Goal: Transaction & Acquisition: Purchase product/service

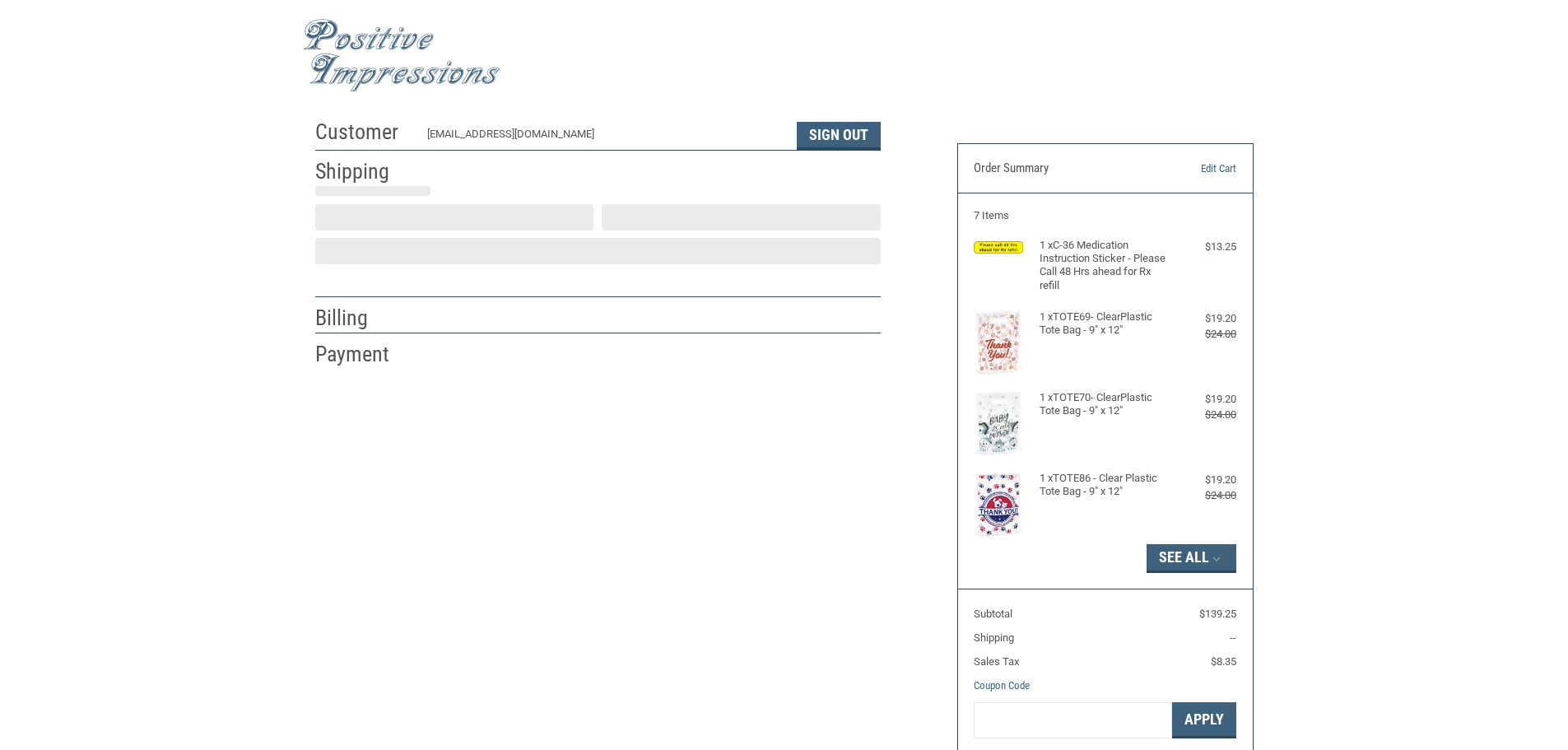
scroll to position [2, 0]
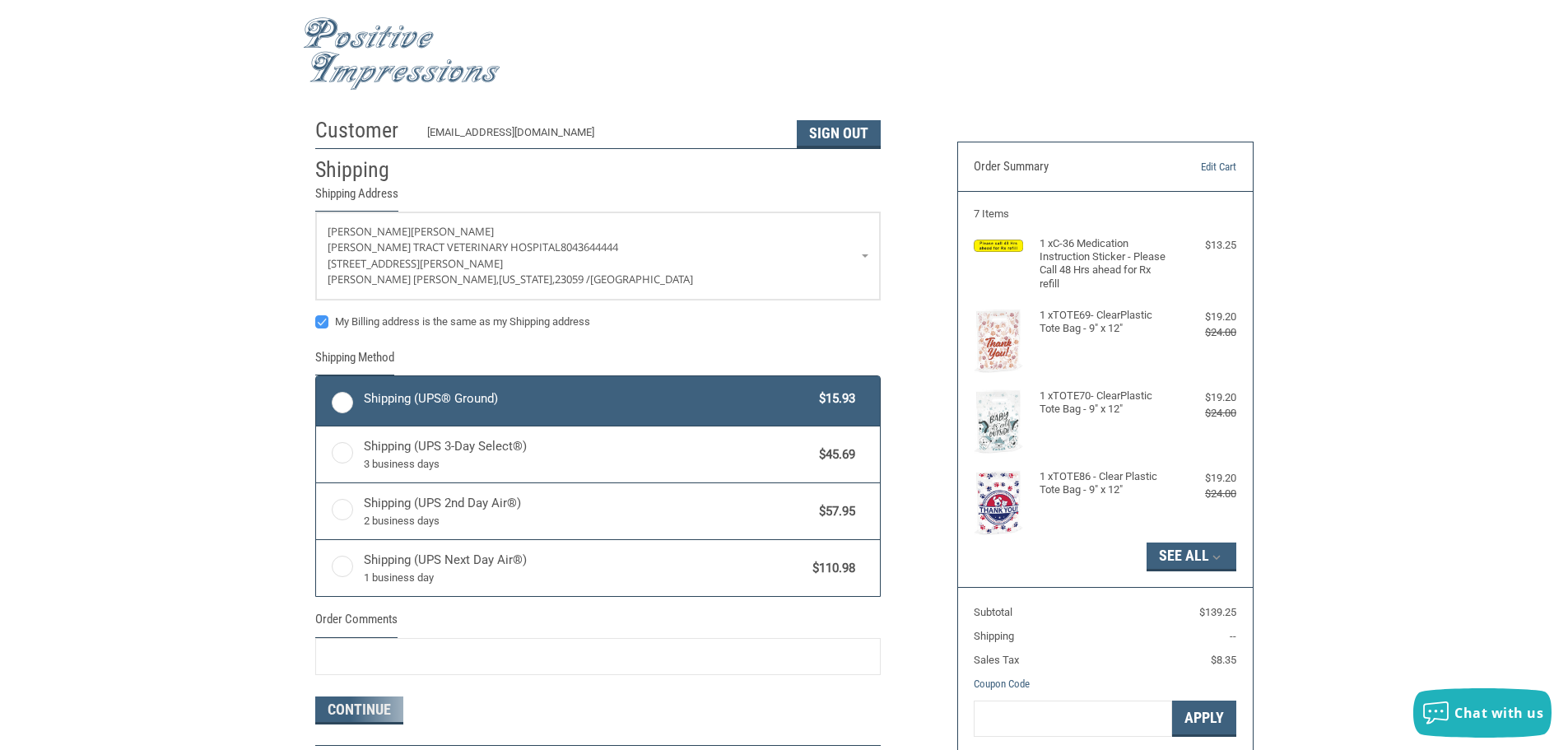
radio input "true"
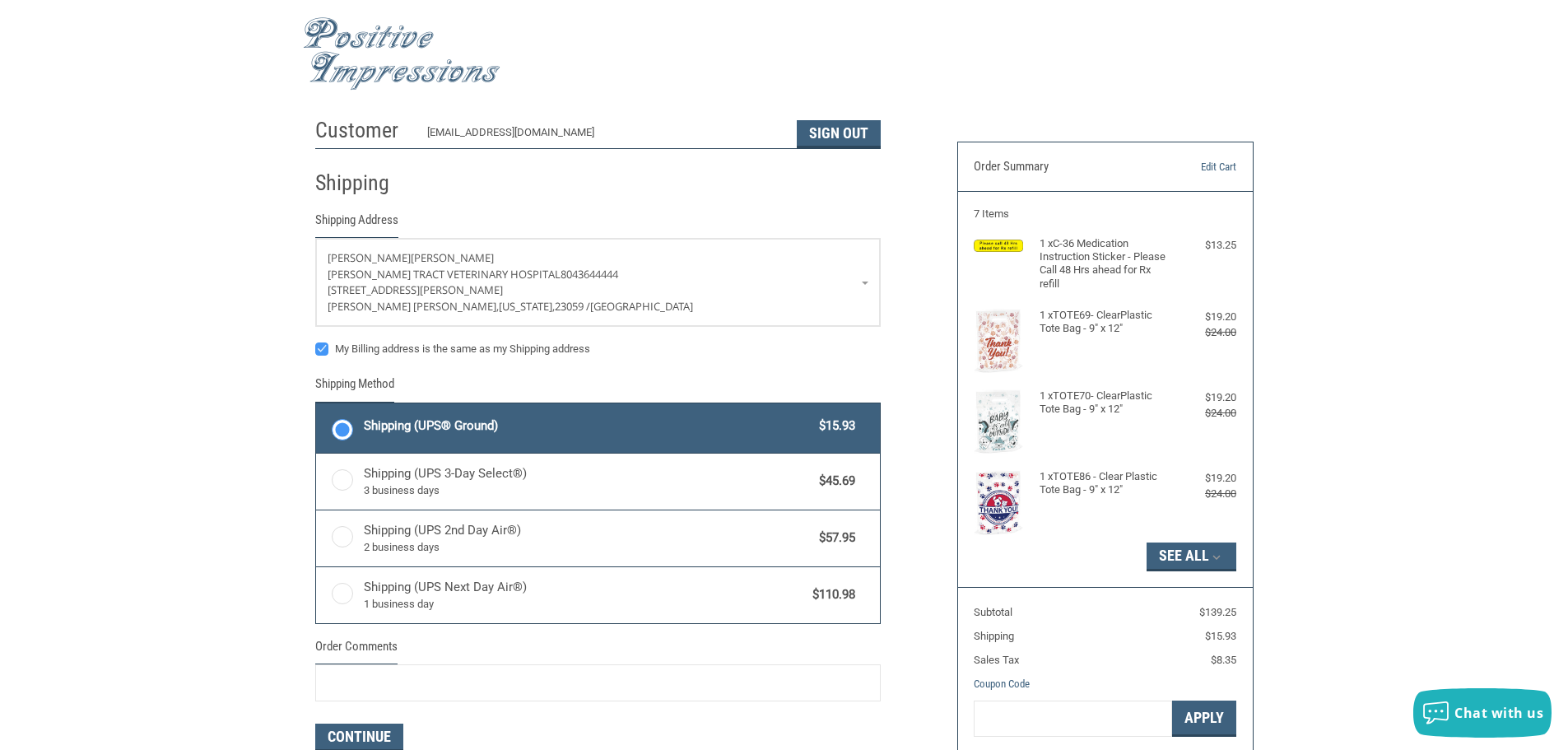
scroll to position [0, 0]
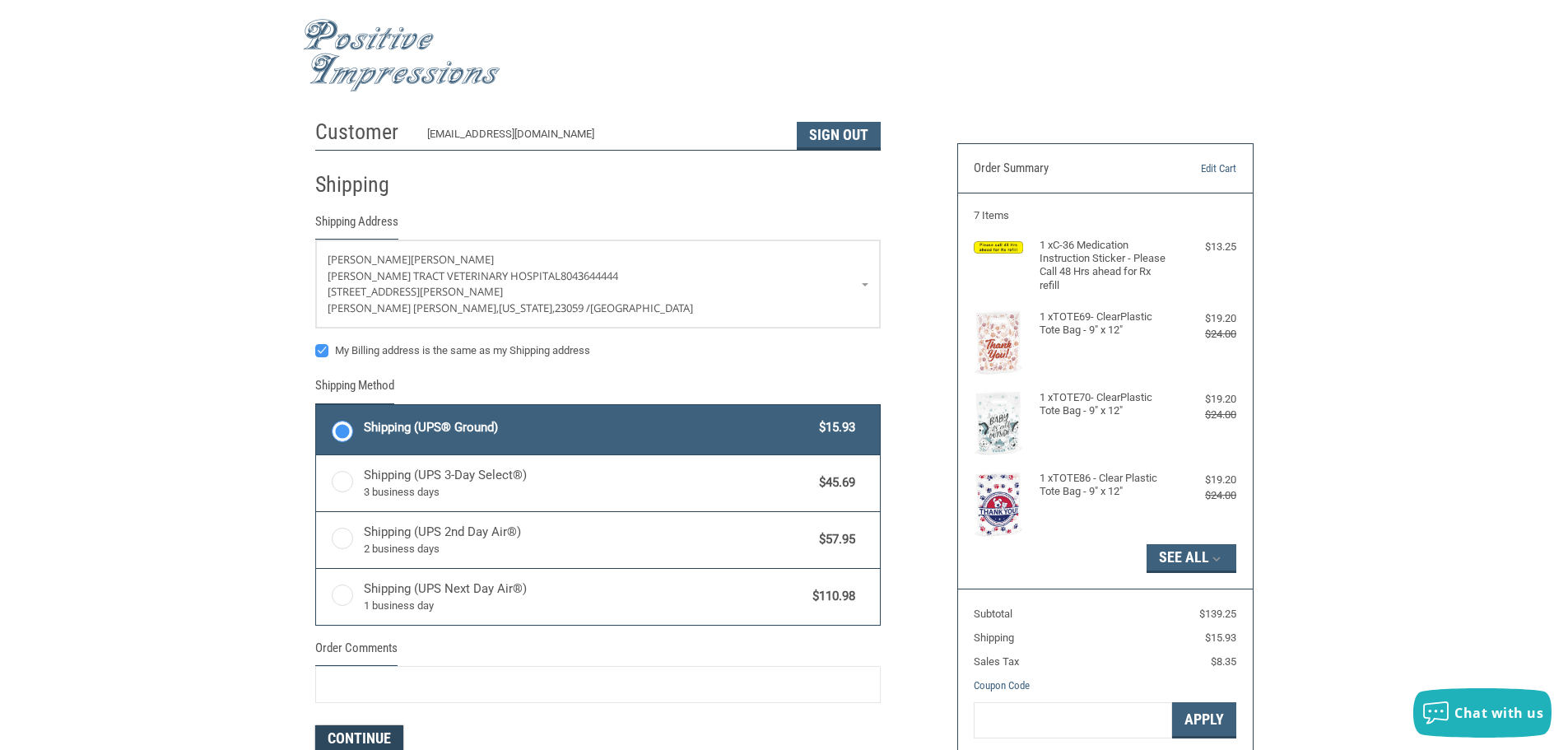
click at [365, 740] on button "Continue" at bounding box center [360, 738] width 88 height 28
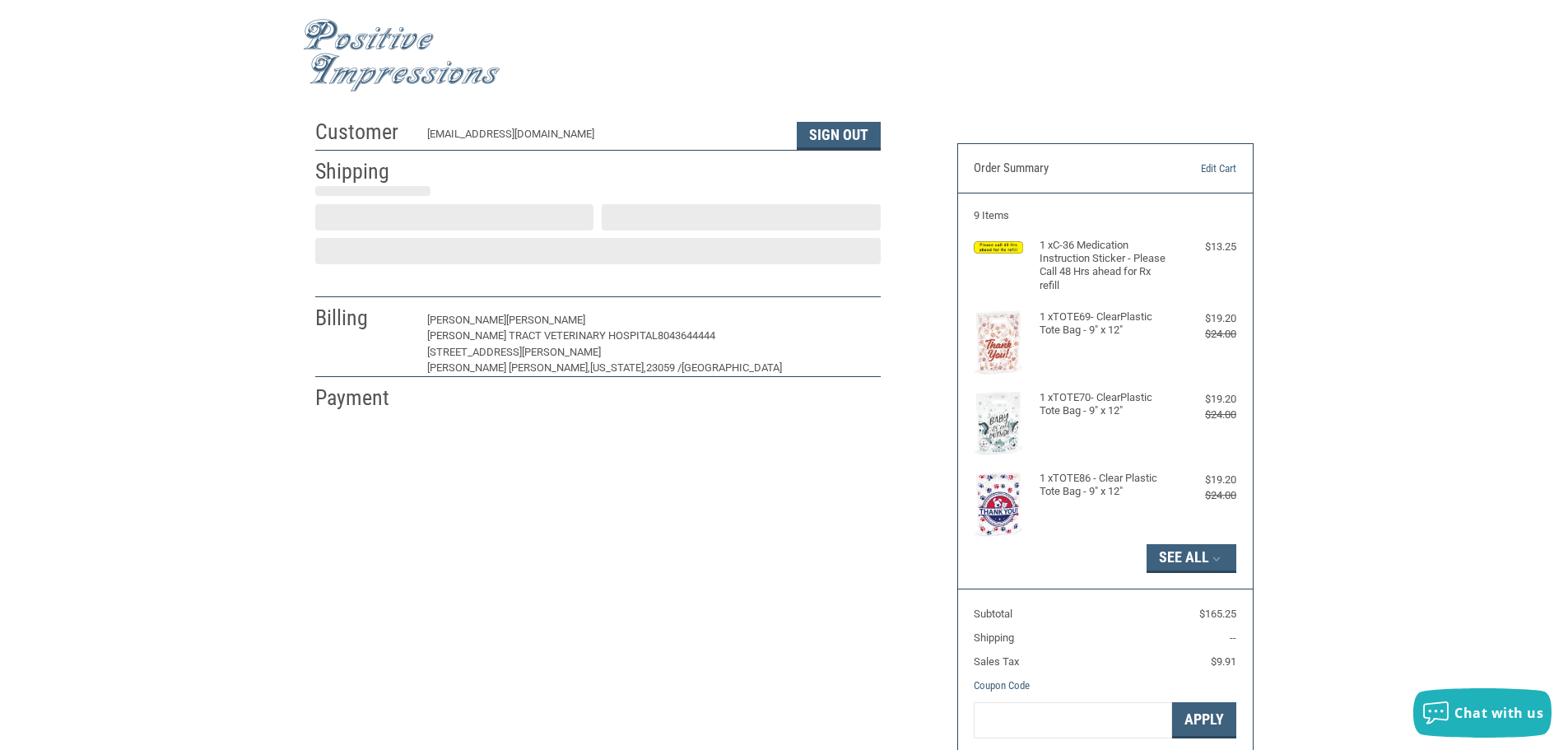
scroll to position [2, 0]
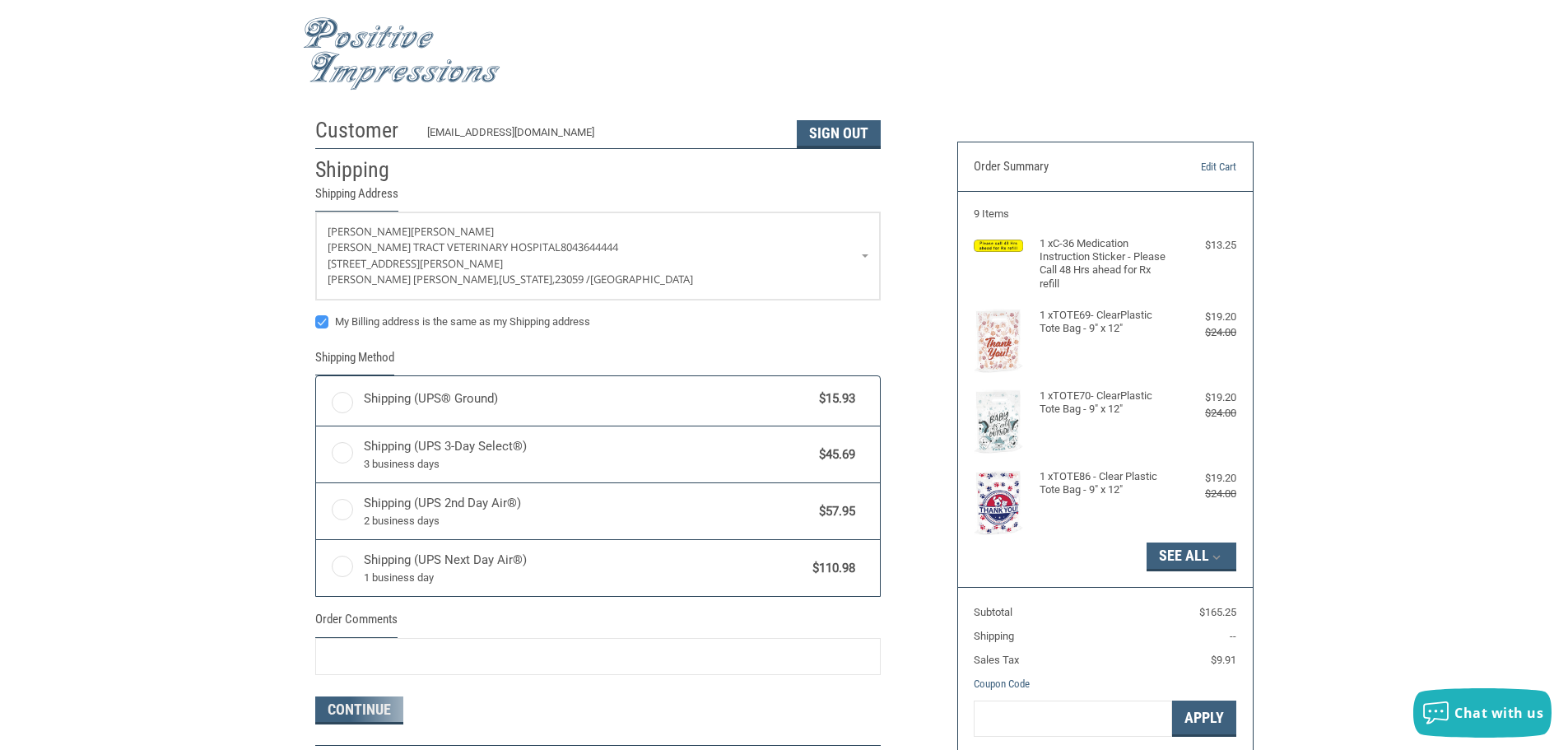
radio input "true"
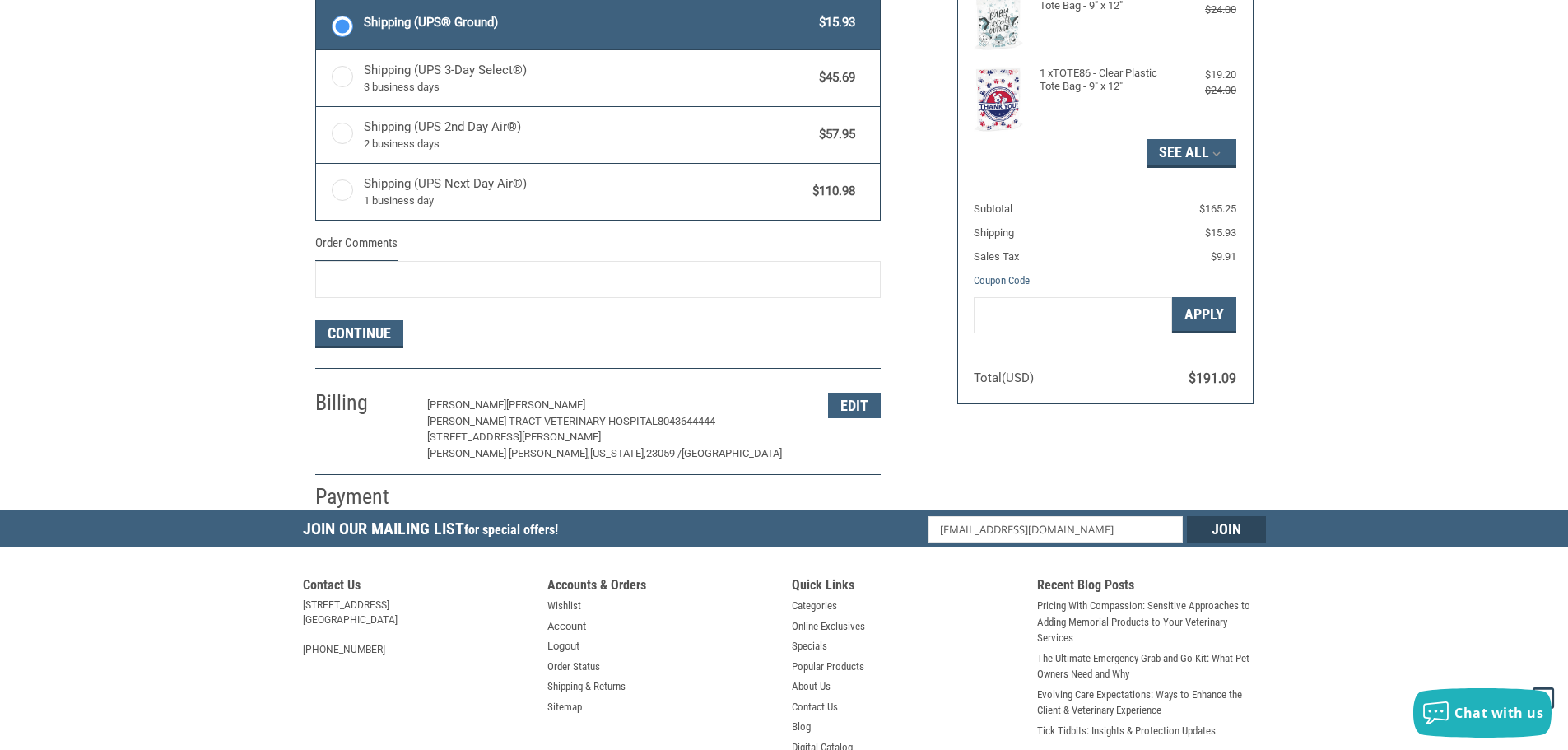
scroll to position [412, 0]
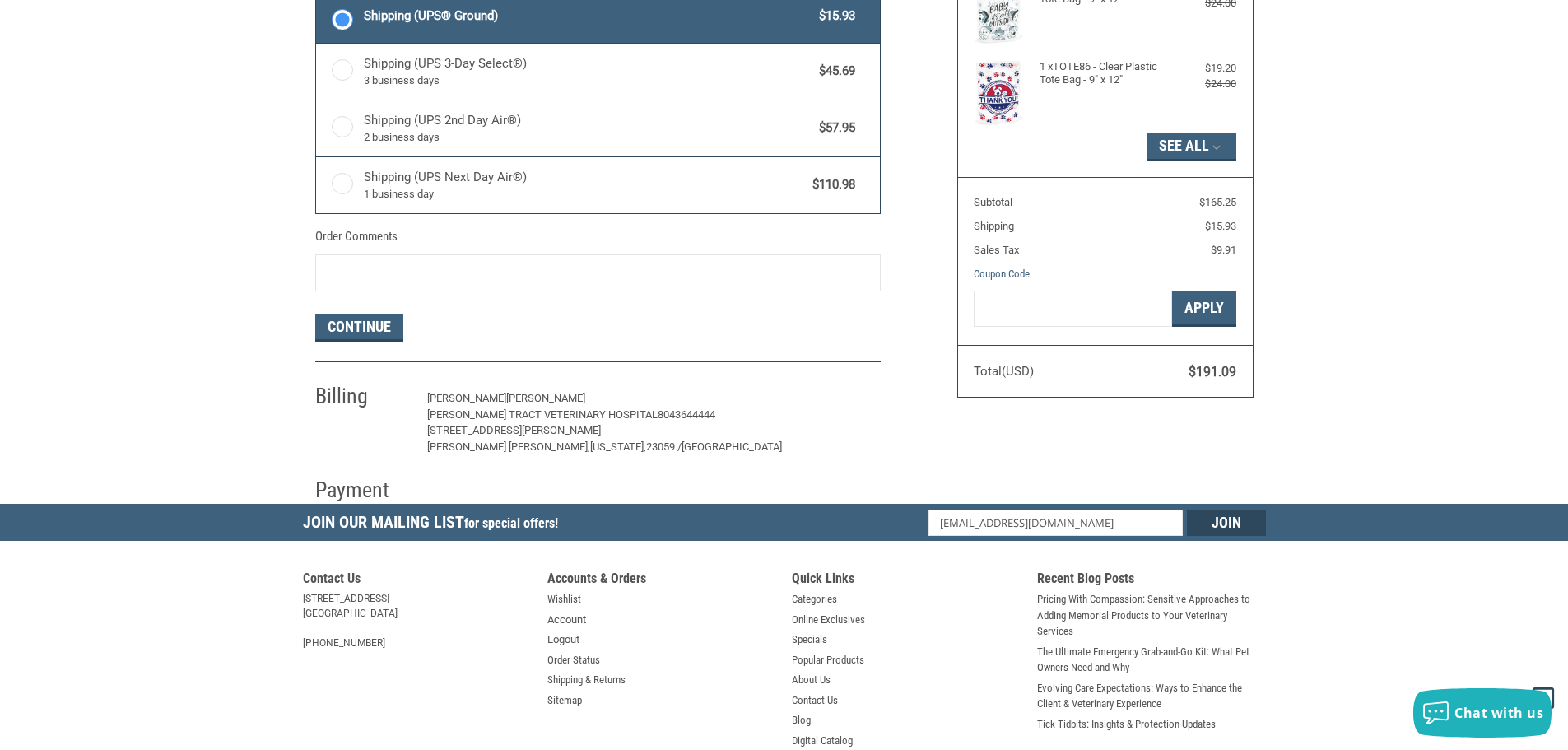
click at [843, 407] on button "Edit" at bounding box center [854, 398] width 52 height 25
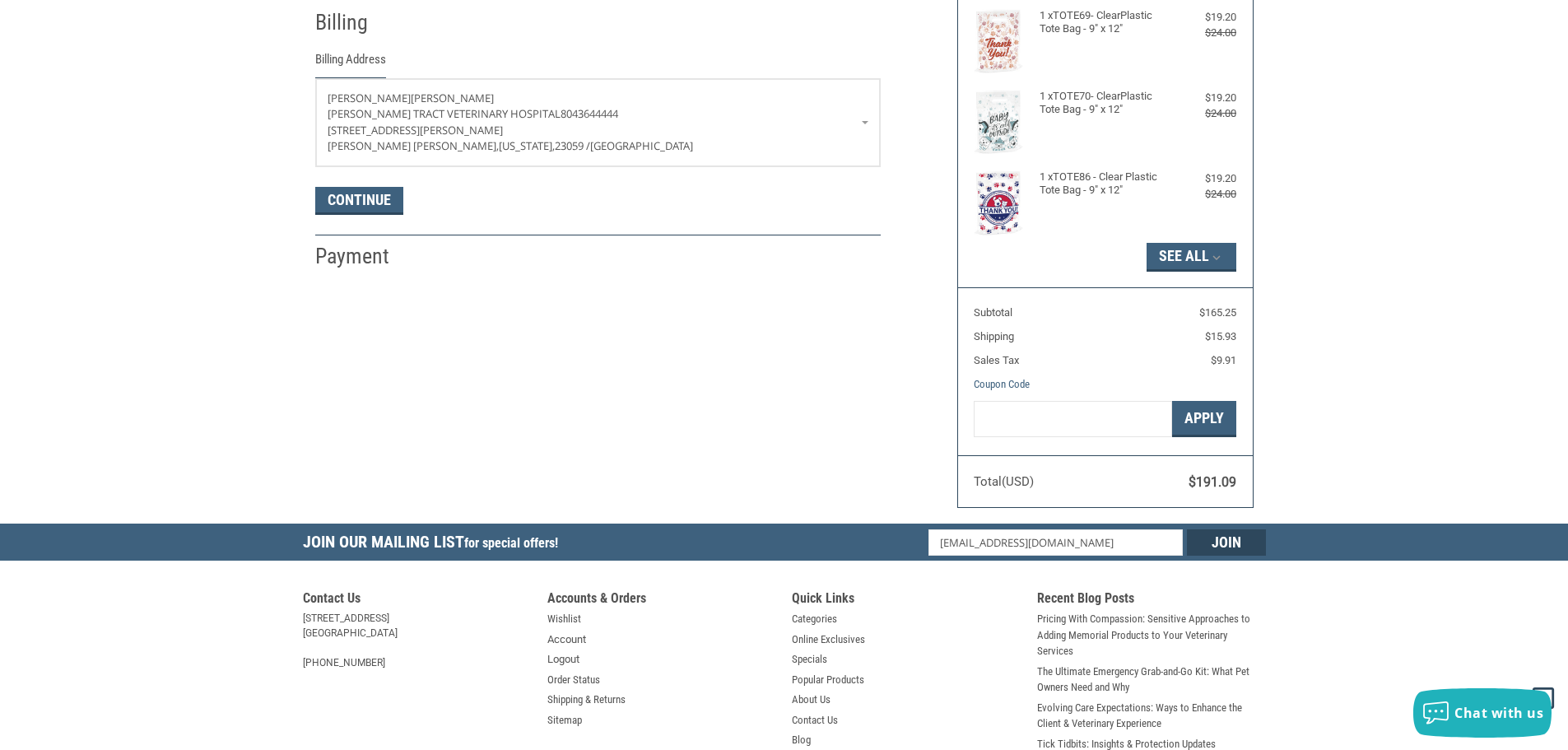
scroll to position [290, 0]
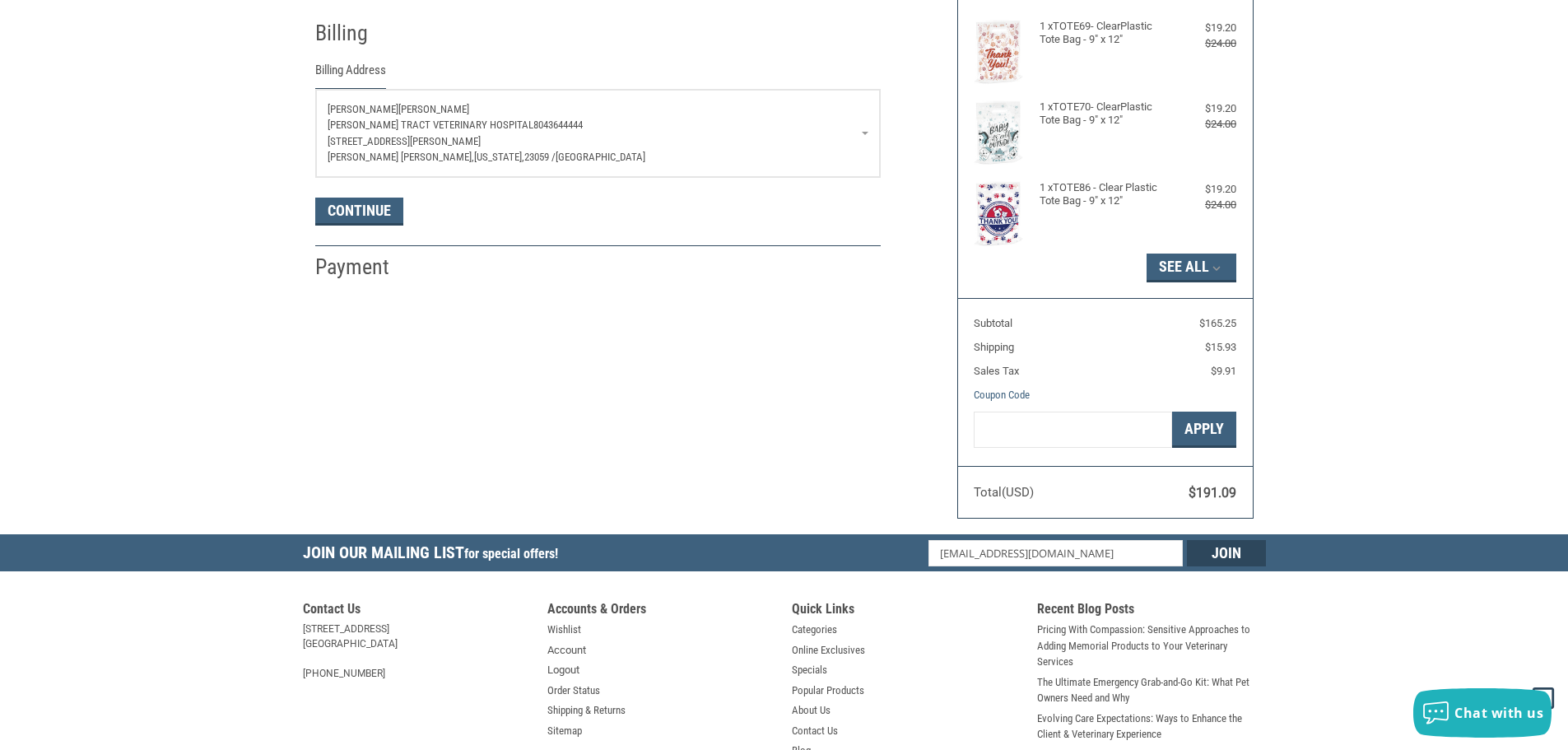
click at [864, 136] on link "[PERSON_NAME] [PERSON_NAME] TRACT VETERINARY HOSPITAL 8043644444 [STREET_ADDRES…" at bounding box center [598, 132] width 564 height 87
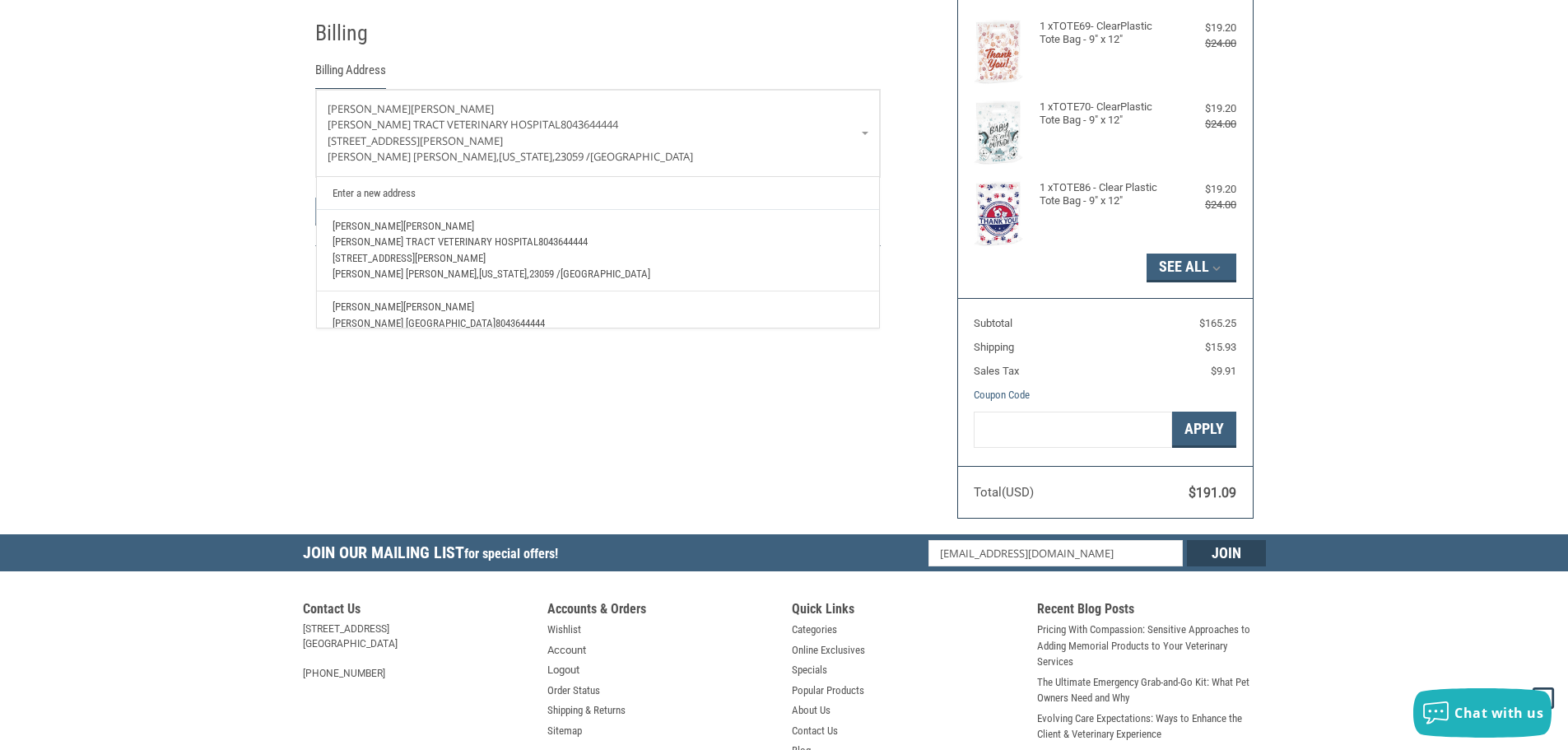
scroll to position [0, 0]
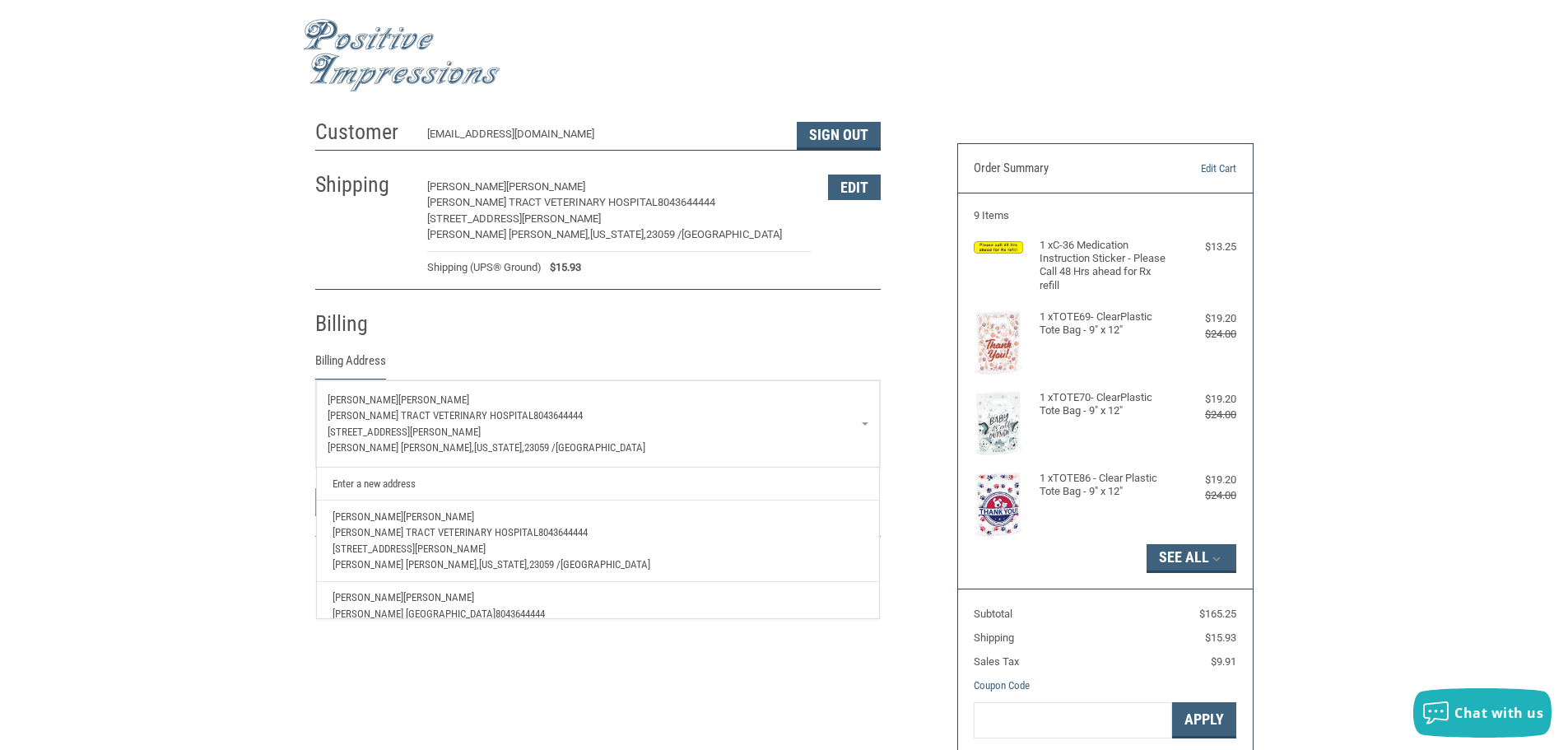
click at [481, 428] on p "[STREET_ADDRESS][PERSON_NAME]" at bounding box center [597, 432] width 541 height 17
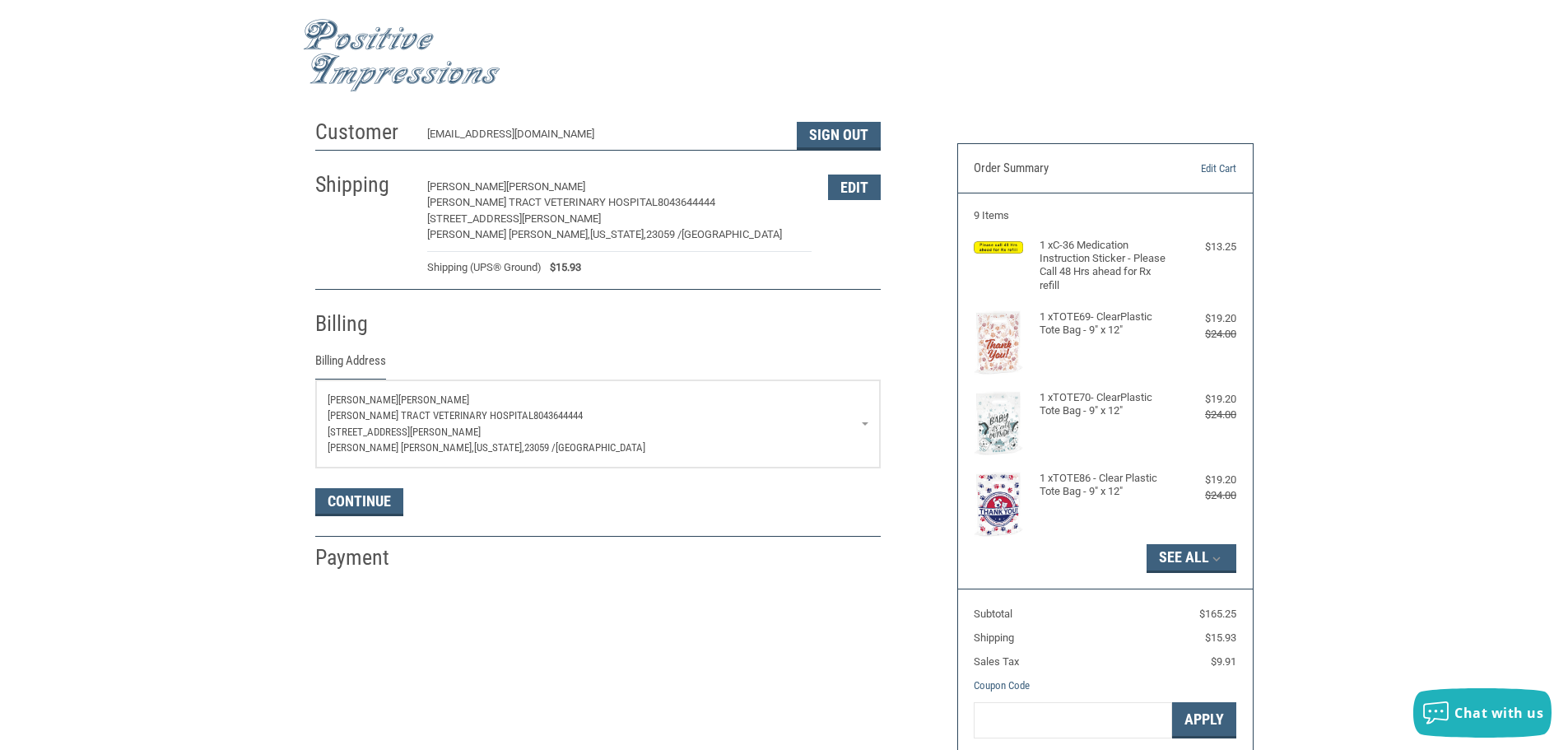
click at [466, 431] on p "[STREET_ADDRESS][PERSON_NAME]" at bounding box center [597, 432] width 541 height 17
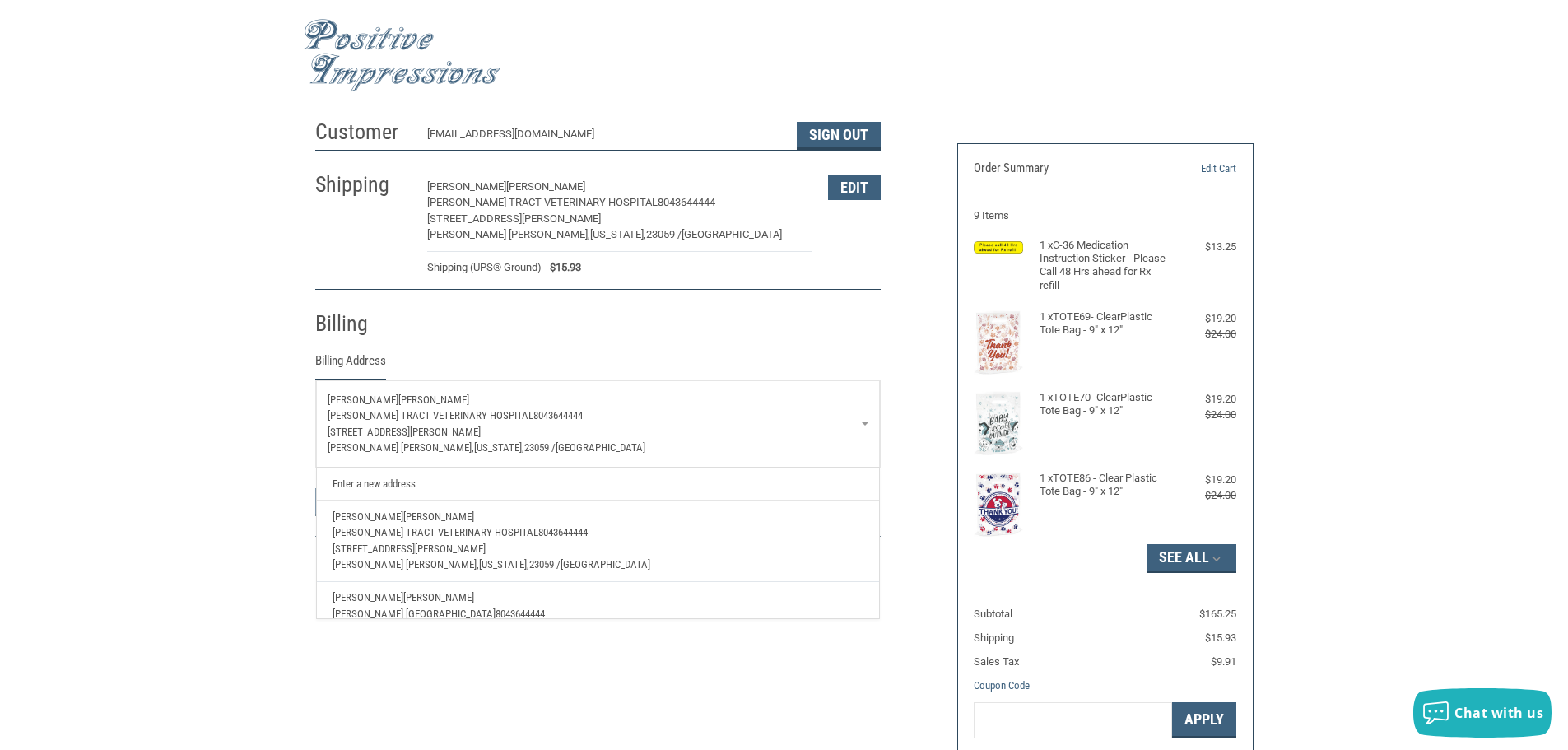
click at [697, 488] on link "Enter a new address" at bounding box center [597, 483] width 547 height 32
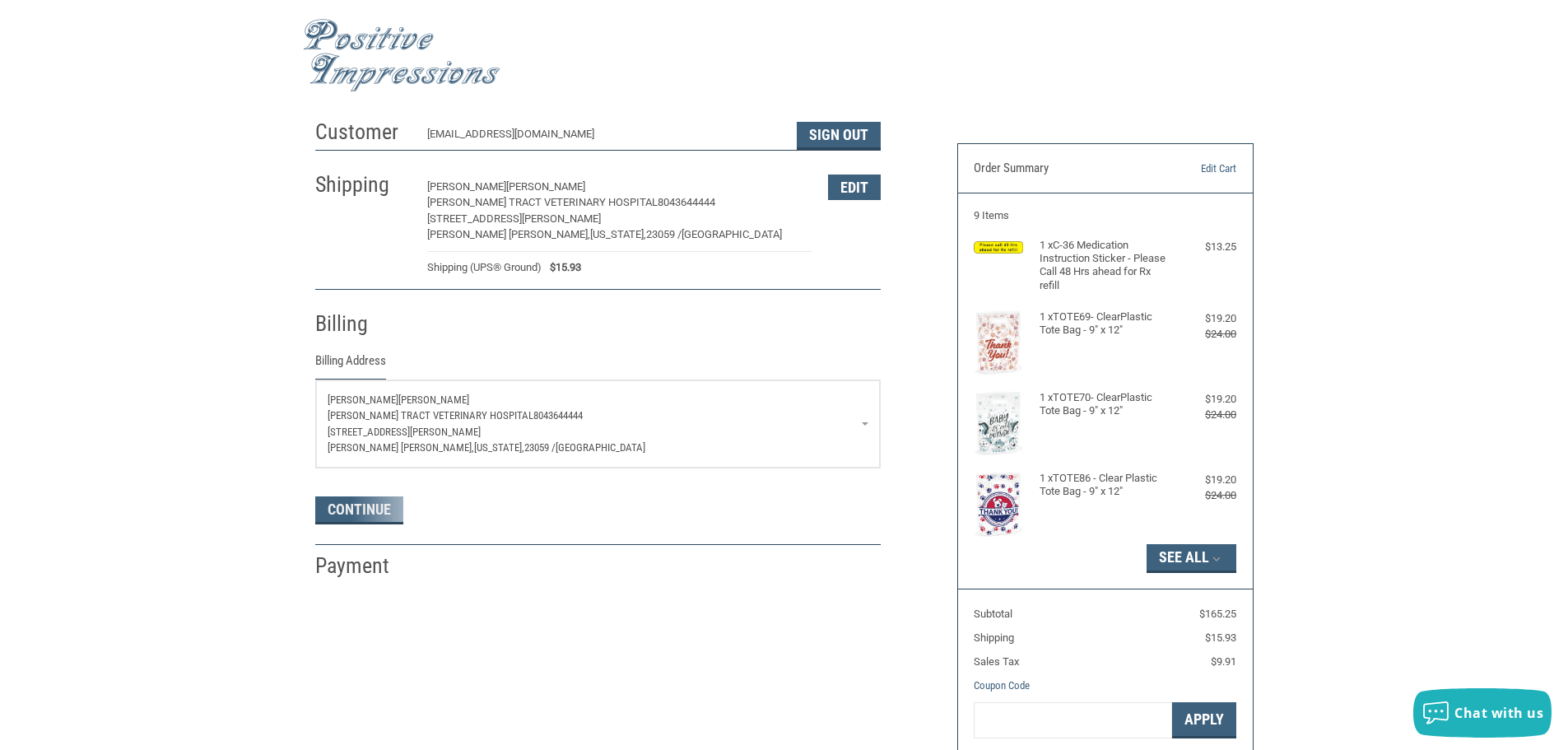
select select "US"
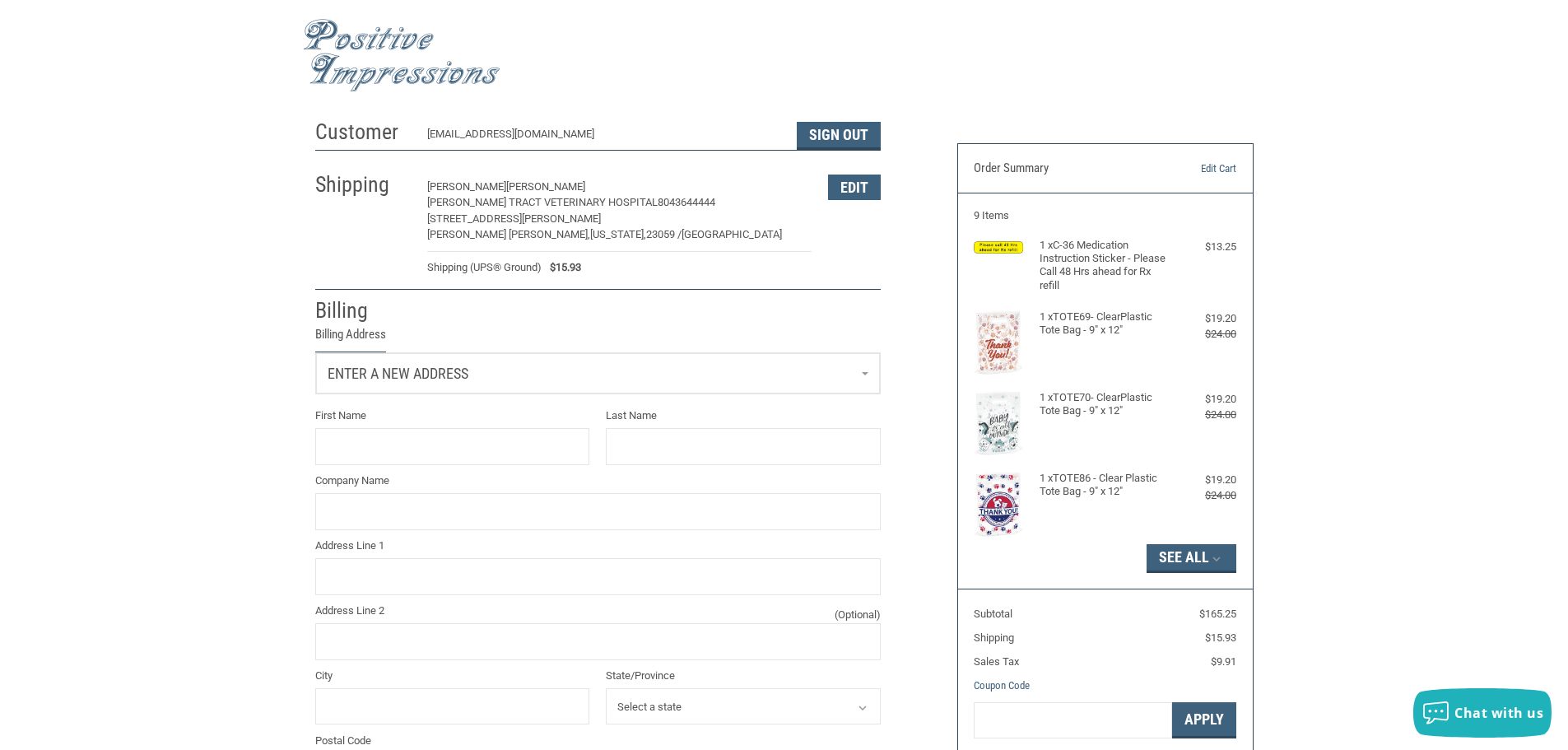
click at [469, 371] on link "Enter a new address" at bounding box center [598, 373] width 564 height 40
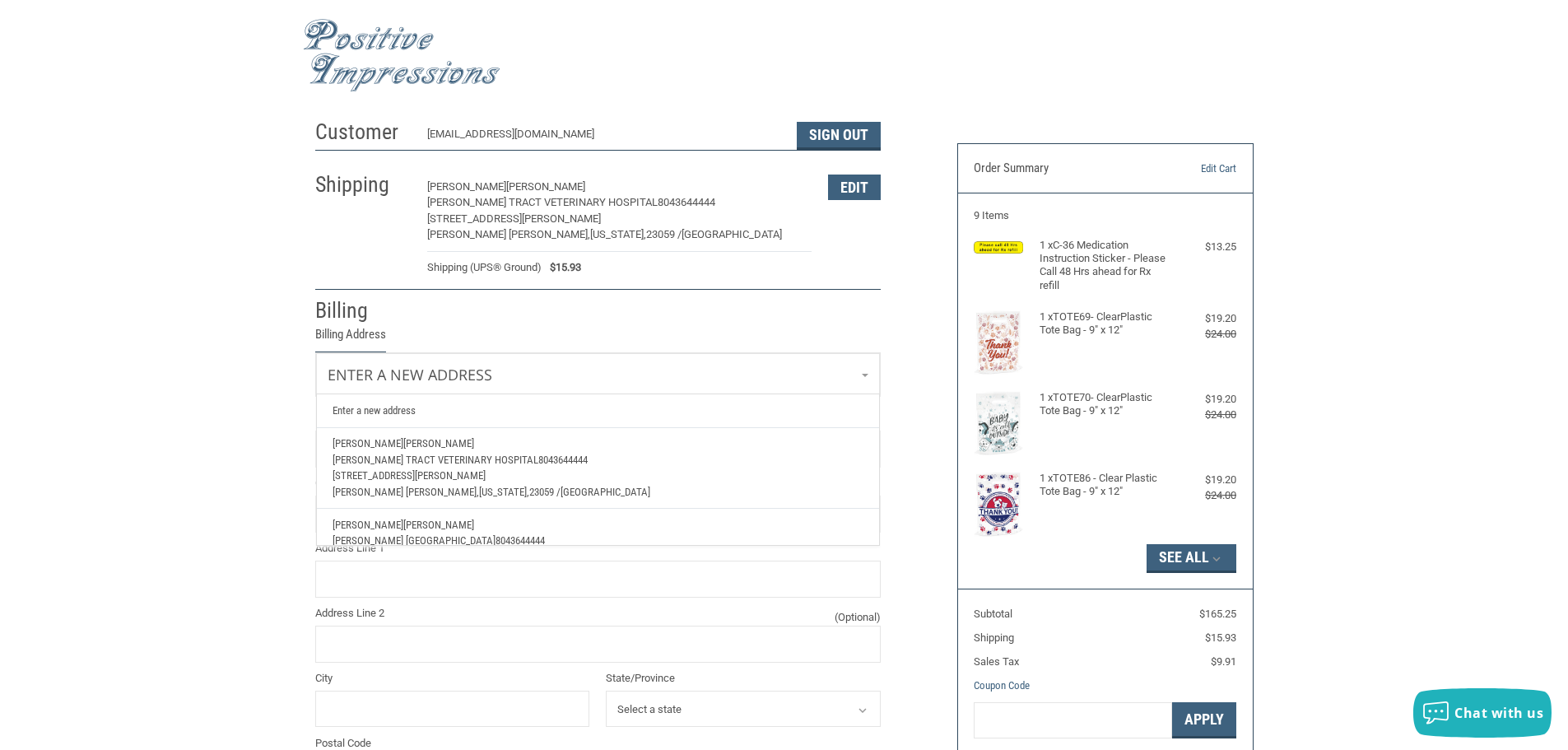
click at [264, 561] on div "Customer [EMAIL_ADDRESS][DOMAIN_NAME] Sign Out Shipping [PERSON_NAME] [PERSON_N…" at bounding box center [784, 594] width 1568 height 965
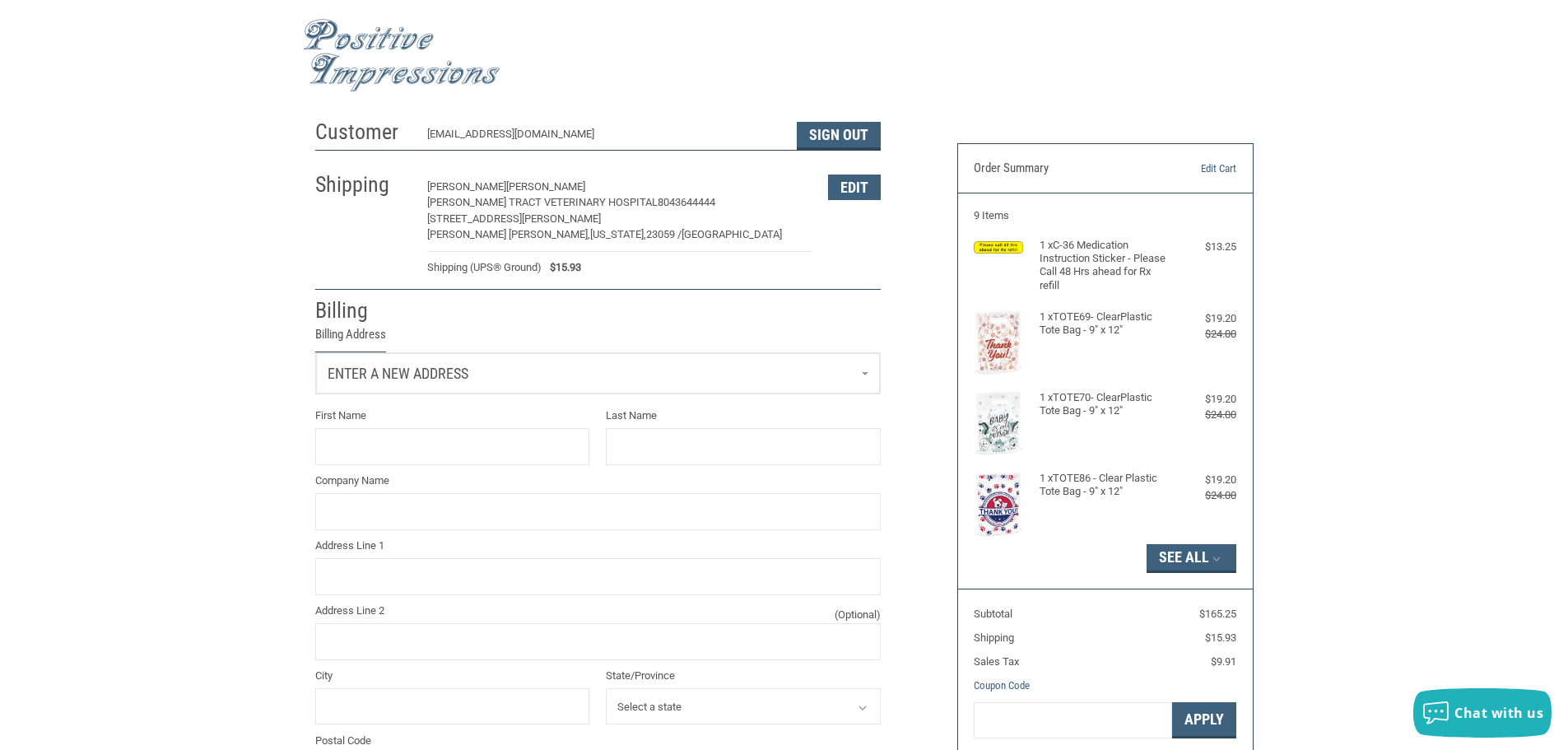
click at [464, 368] on span "Enter a new address" at bounding box center [397, 373] width 141 height 17
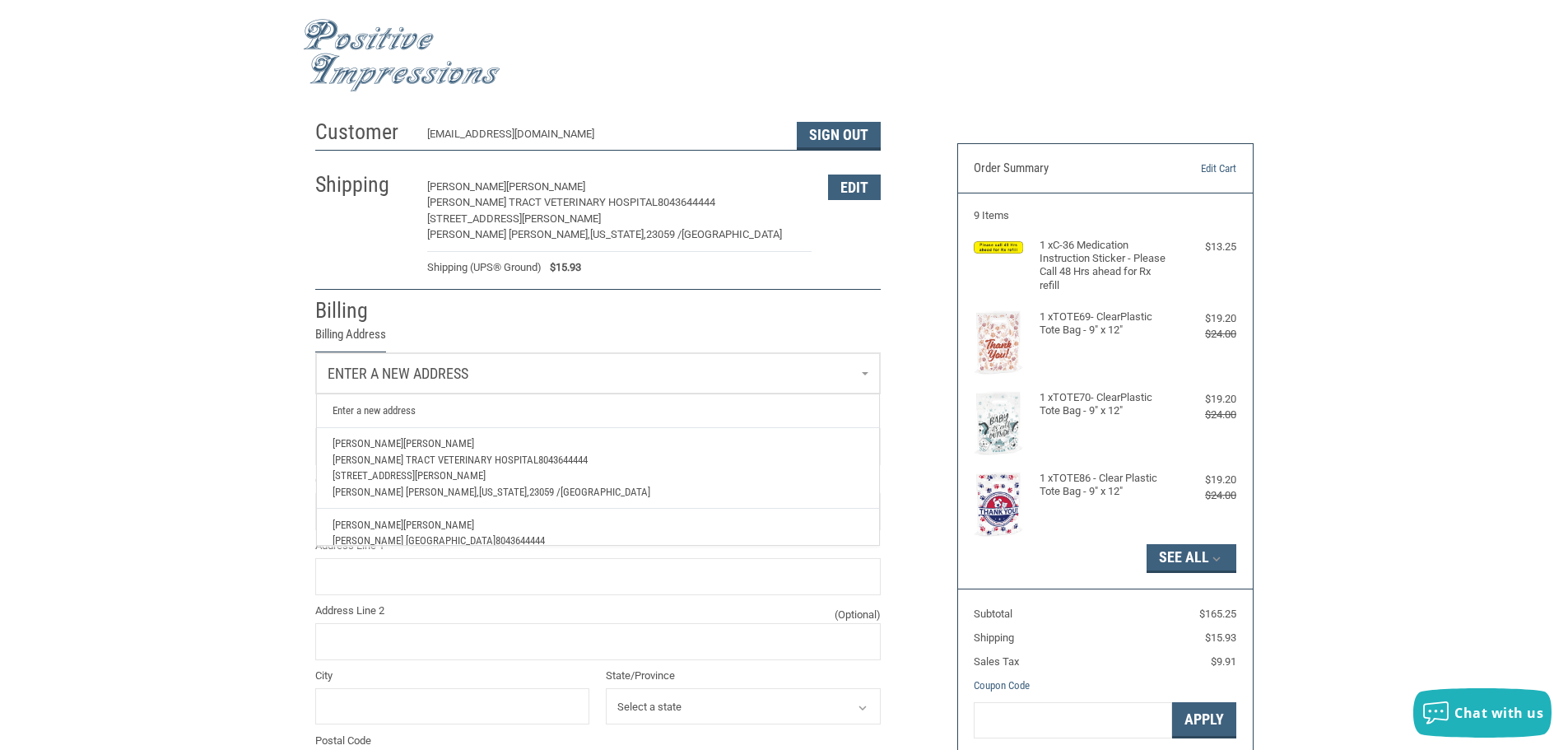
click at [327, 387] on link "Enter a new address" at bounding box center [598, 373] width 564 height 40
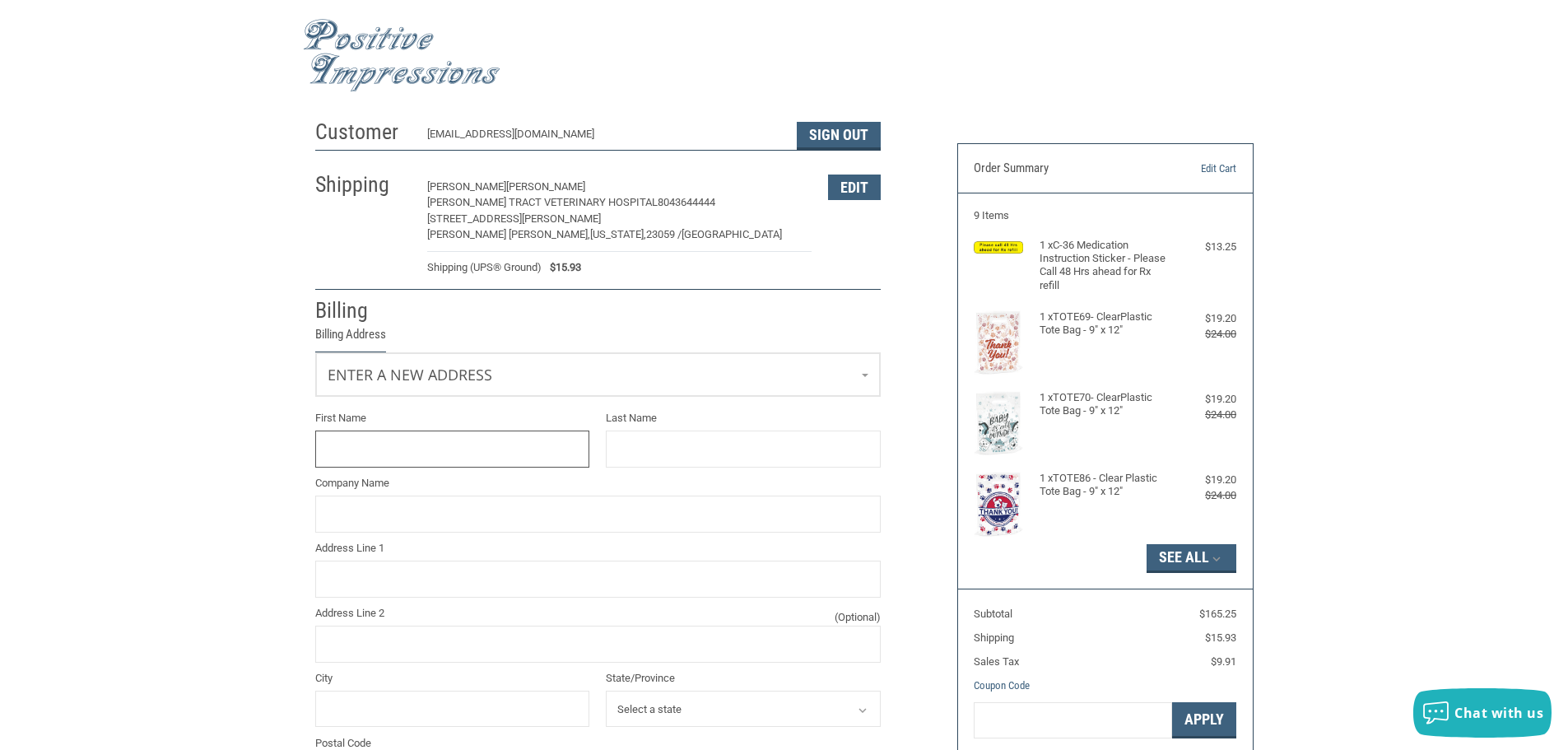
click at [387, 453] on input "First Name" at bounding box center [453, 449] width 275 height 37
type input "[PERSON_NAME]"
click at [789, 460] on input "Last Name" at bounding box center [743, 449] width 275 height 37
type input "[PERSON_NAME]"
click at [516, 507] on input "Company Name" at bounding box center [598, 514] width 565 height 37
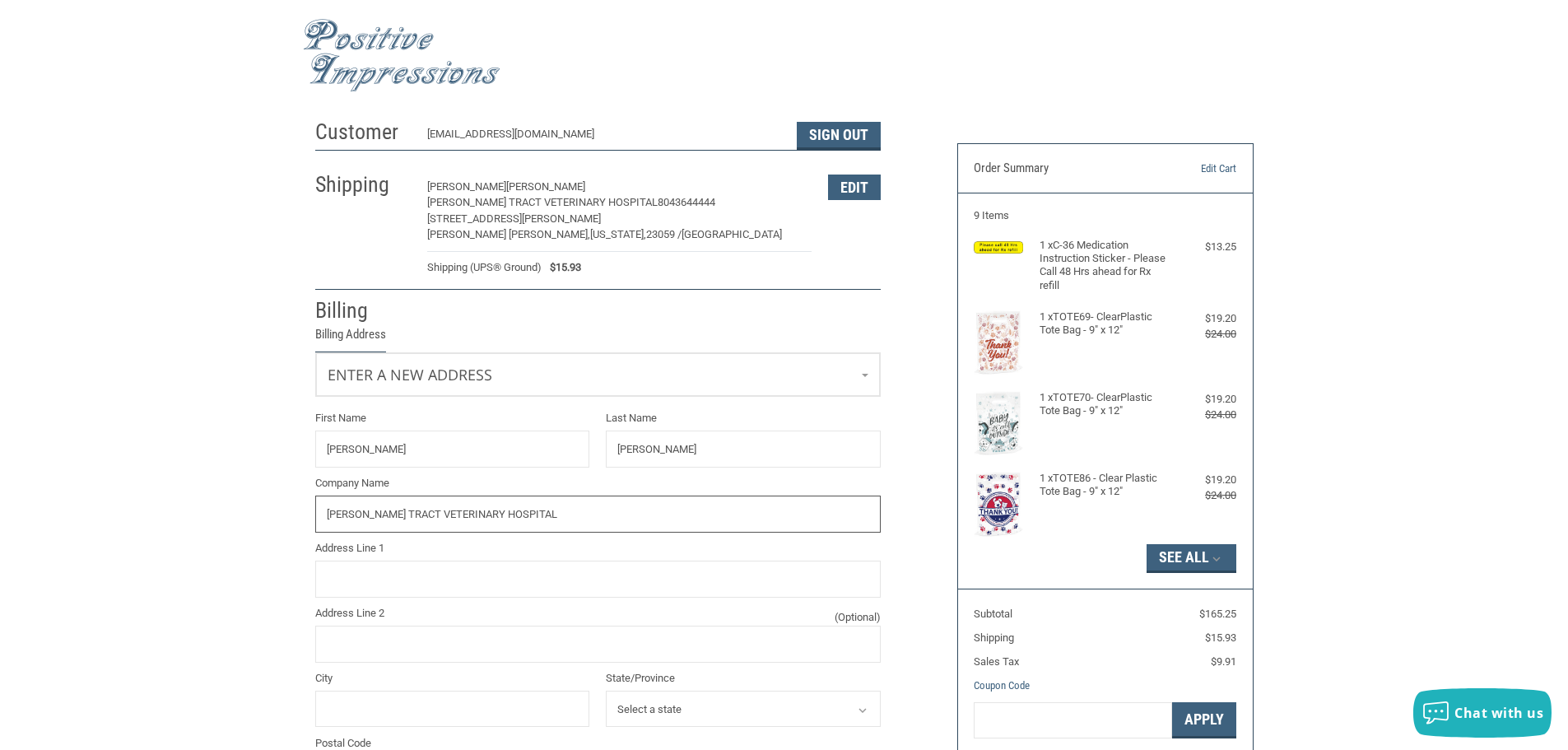
type input "[PERSON_NAME] TRACT VETERINARY HOSPITAL"
click at [354, 585] on input "Address Line 1" at bounding box center [598, 579] width 565 height 37
type input "[STREET_ADDRESS]"
type input "[GEOGRAPHIC_DATA]"
select select "AL"
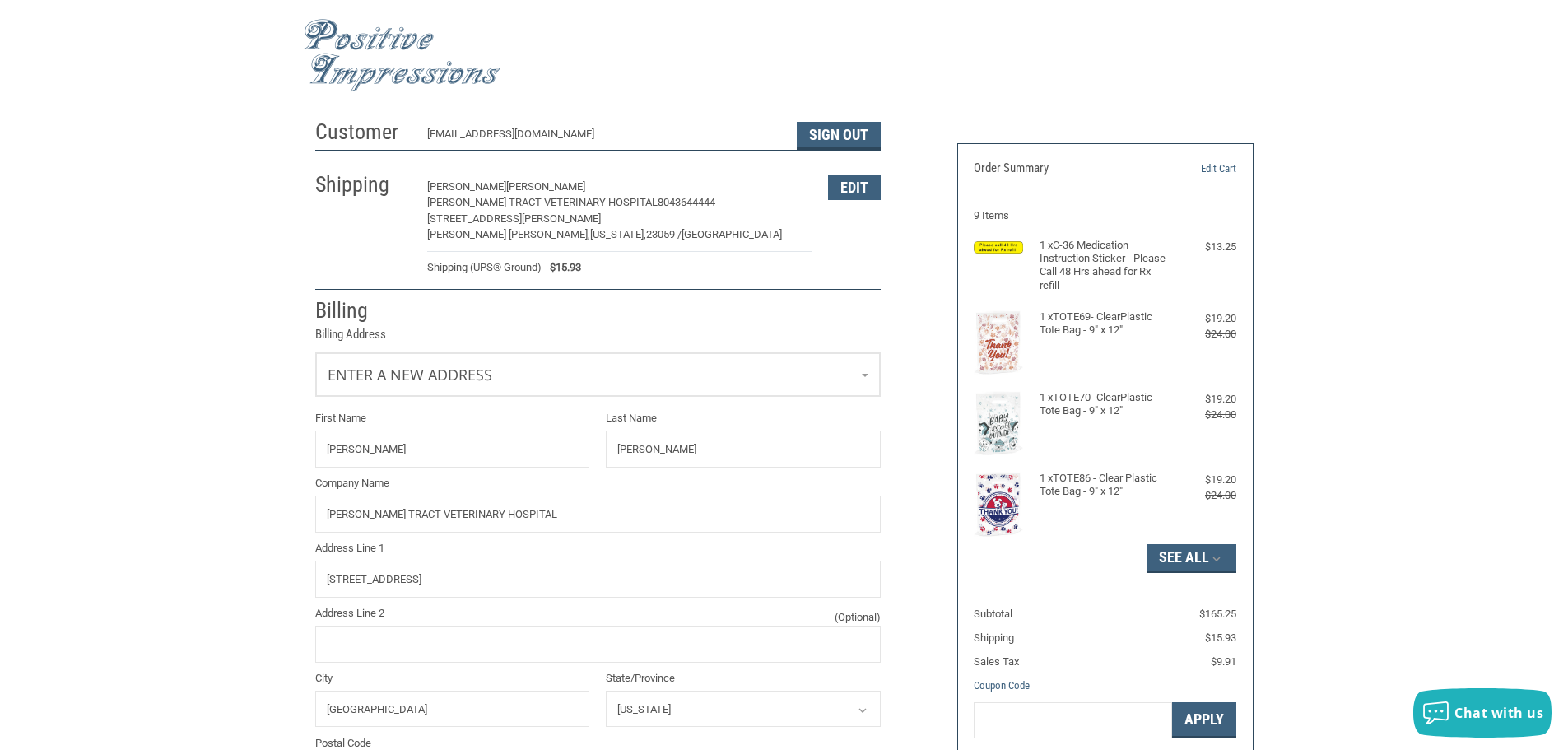
type input "35209"
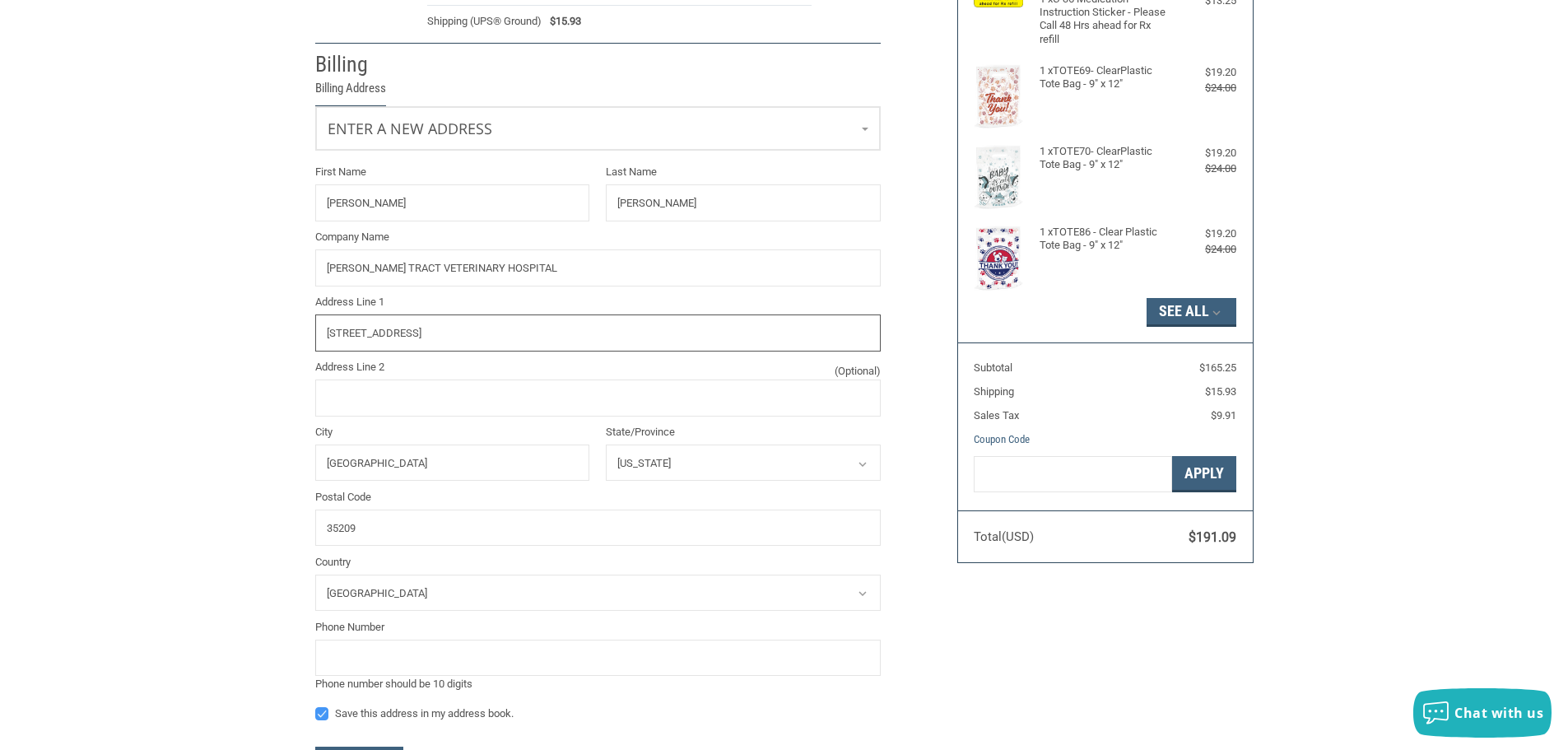
scroll to position [247, 0]
click at [565, 407] on input "Address Line 2 (Optional)" at bounding box center [598, 397] width 565 height 37
type input "SUITE 325"
click at [547, 342] on input "[STREET_ADDRESS]" at bounding box center [598, 332] width 565 height 37
type input "[STREET_ADDRESS]"
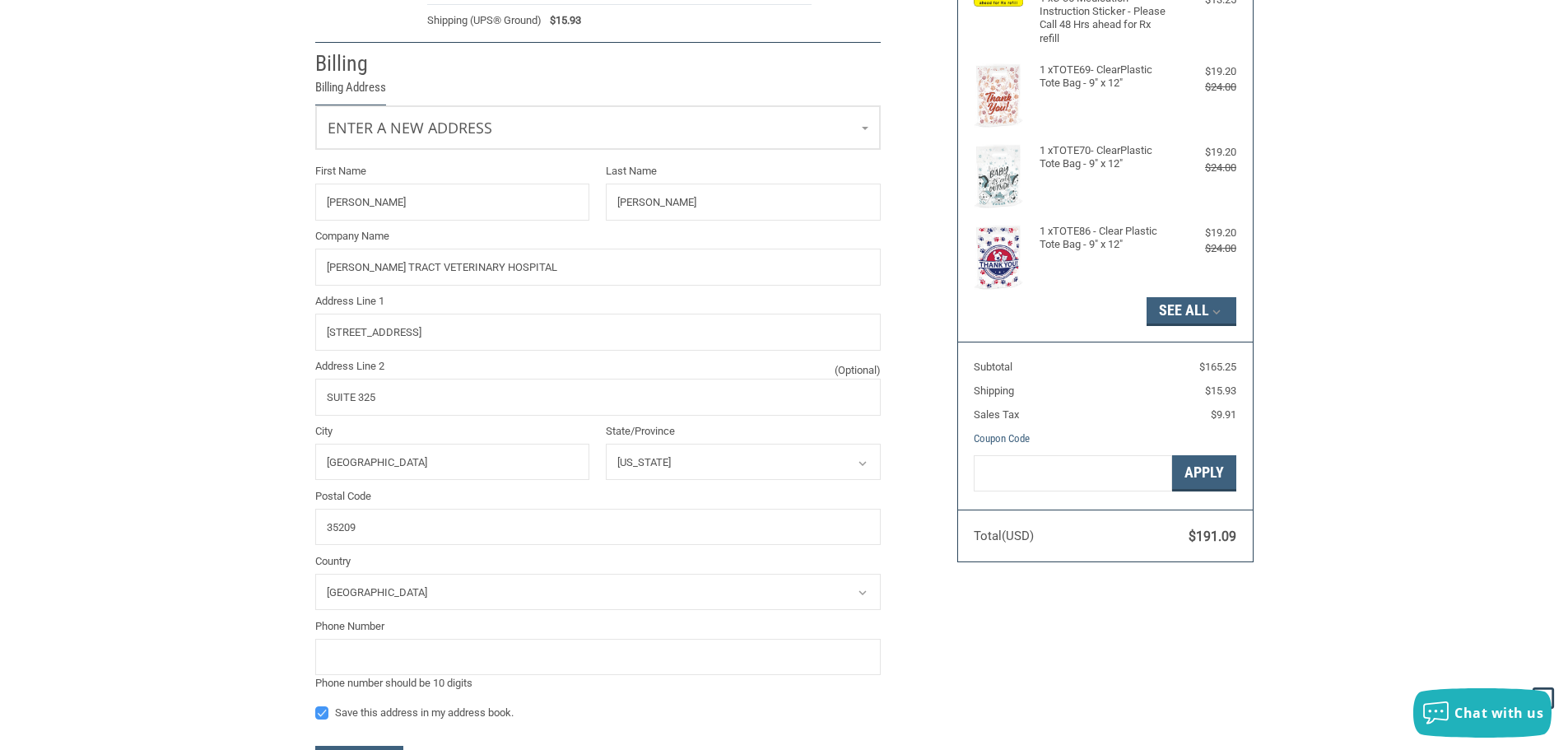
click at [200, 520] on div "Customer [EMAIL_ADDRESS][DOMAIN_NAME] Sign Out Shipping [PERSON_NAME] [PERSON_N…" at bounding box center [784, 347] width 1568 height 965
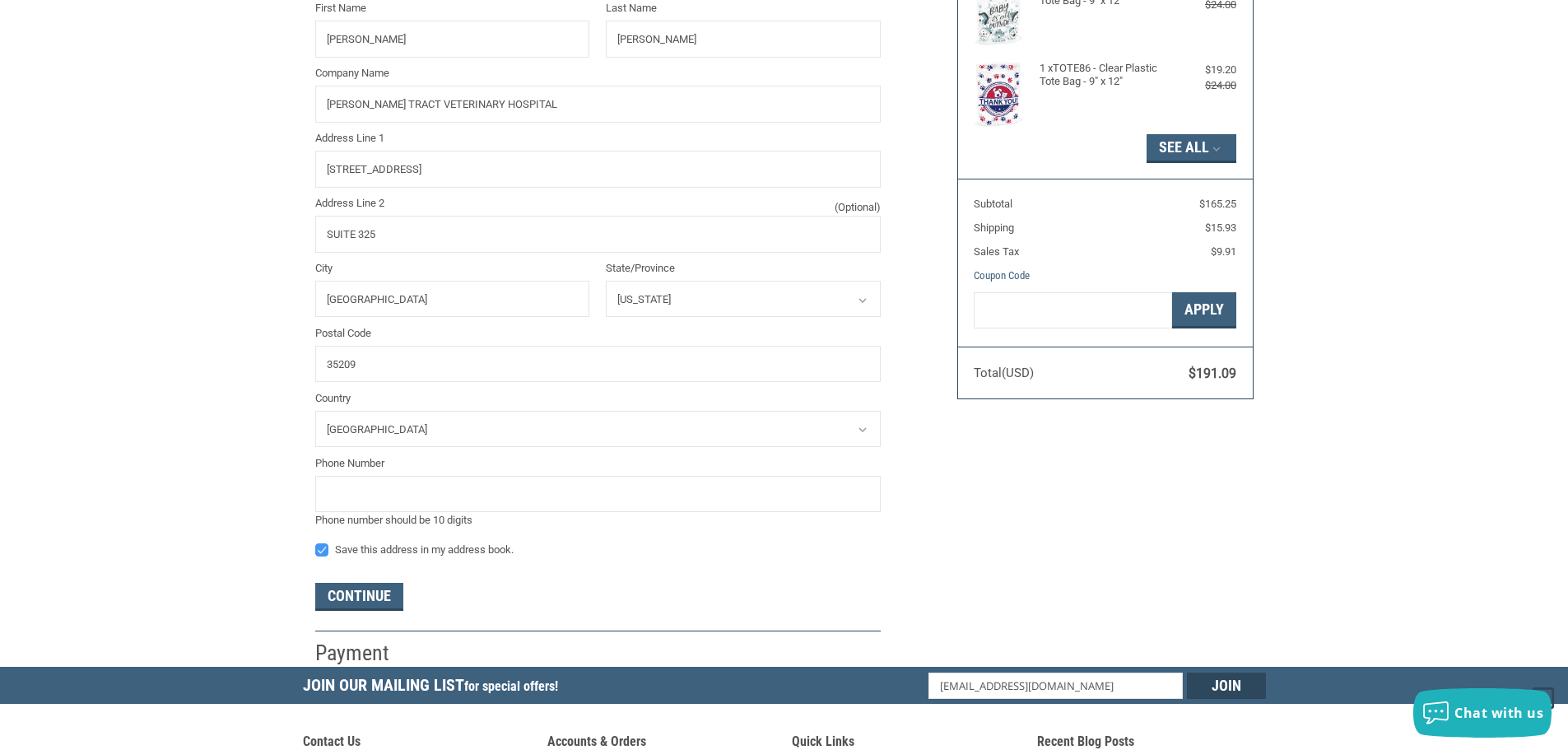
scroll to position [412, 0]
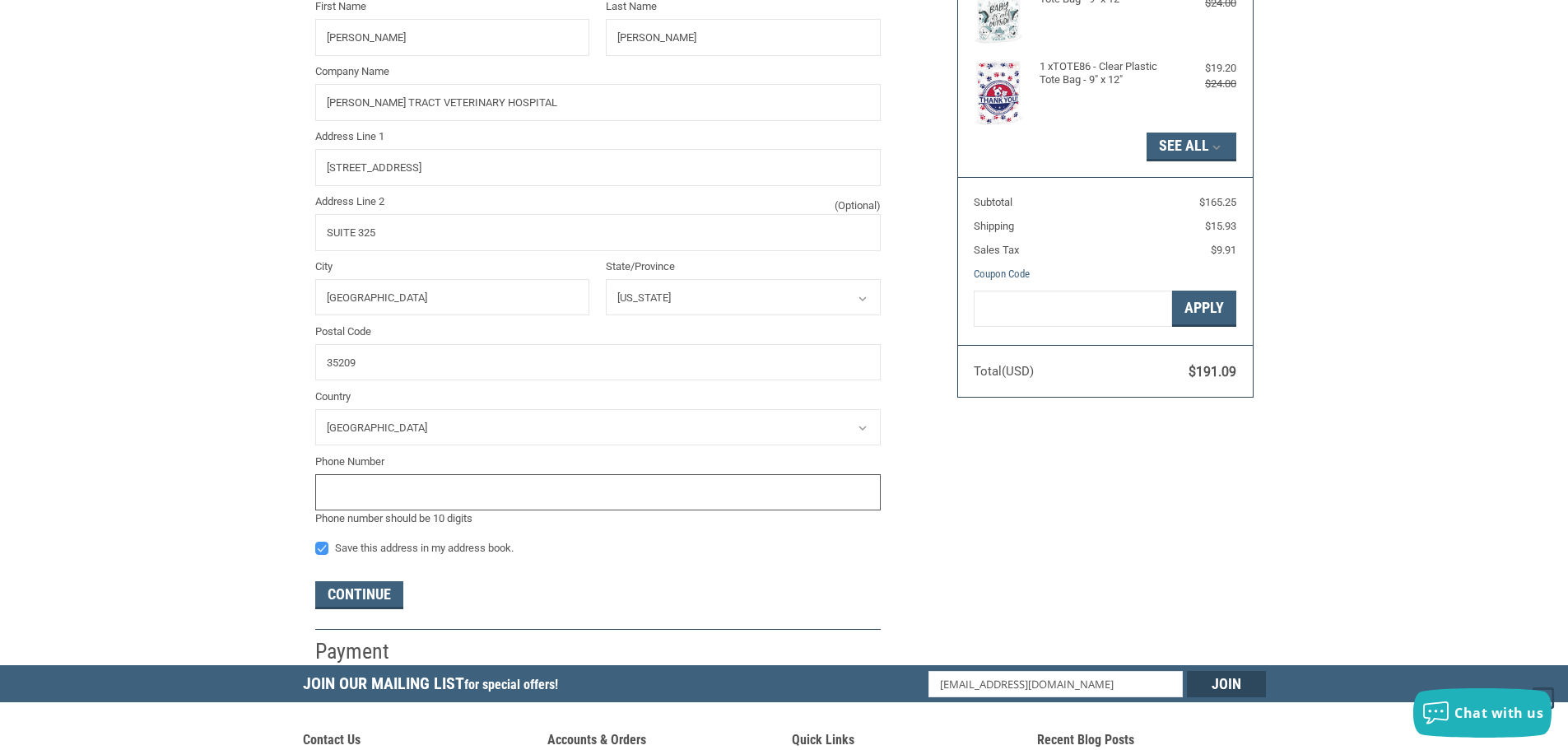
click at [586, 484] on input "tel" at bounding box center [598, 493] width 565 height 37
type input "8043644444"
click at [614, 601] on div "Continue" at bounding box center [598, 595] width 565 height 28
click at [365, 598] on button "Continue" at bounding box center [360, 595] width 88 height 28
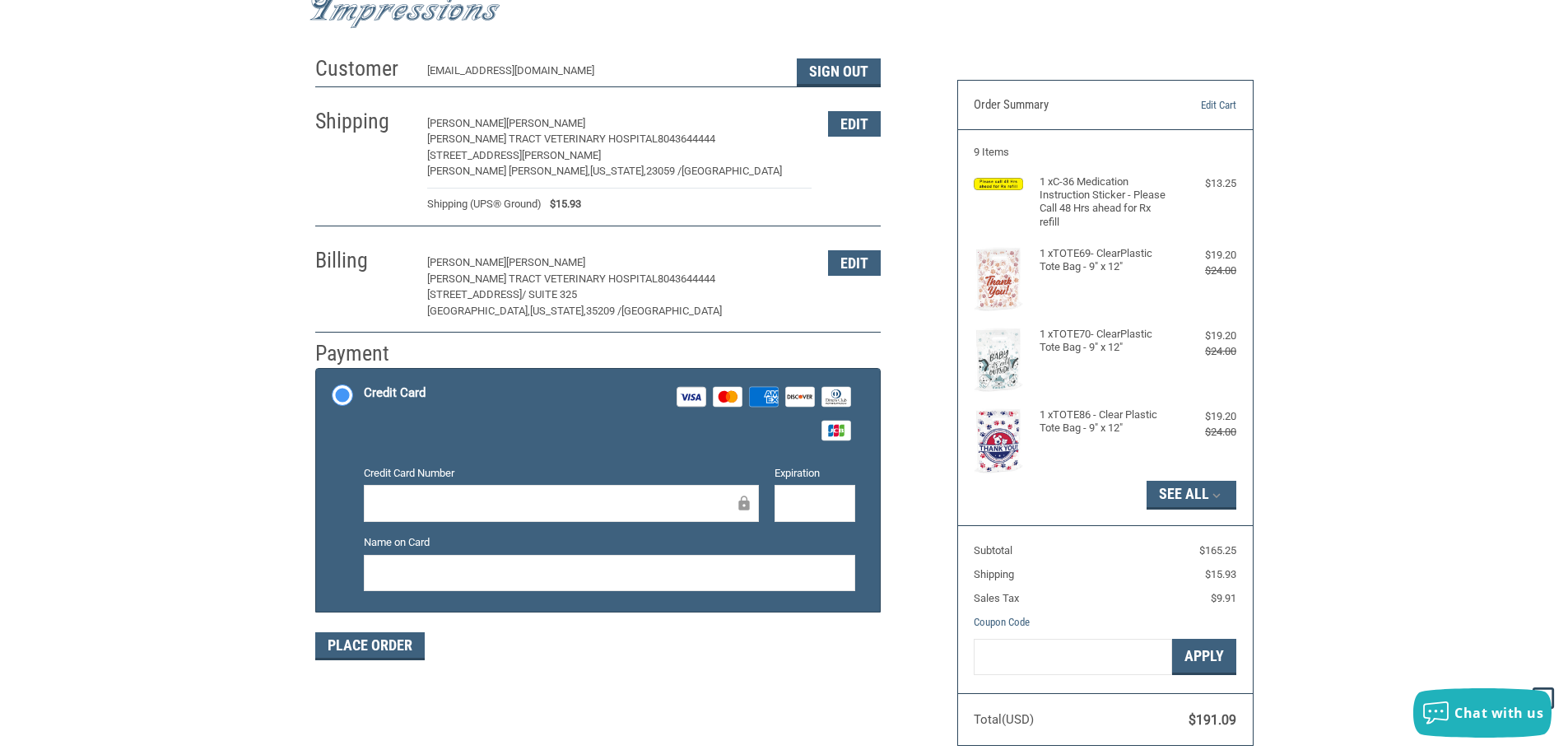
scroll to position [165, 0]
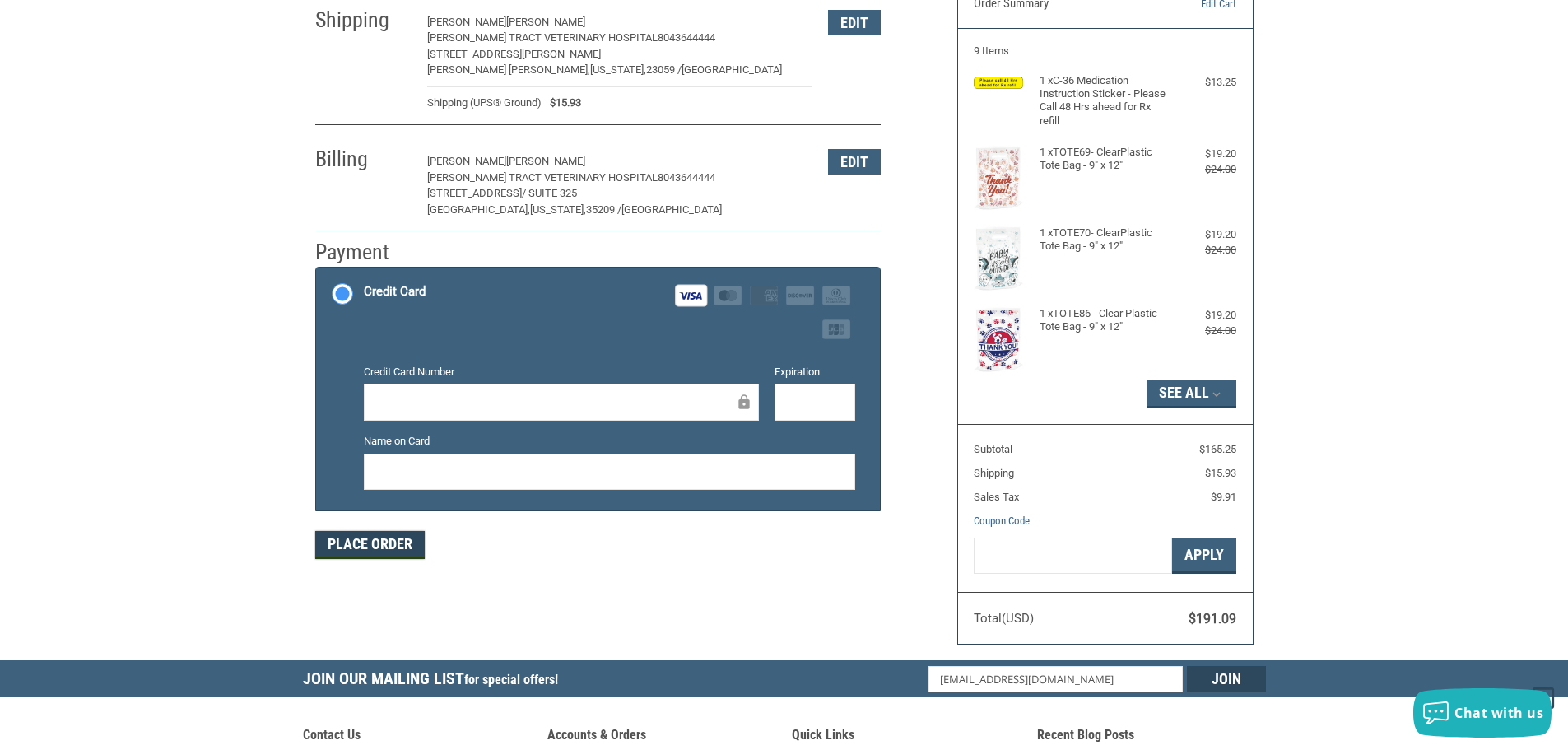
click at [385, 540] on button "Place Order" at bounding box center [370, 544] width 110 height 28
